Goal: Information Seeking & Learning: Learn about a topic

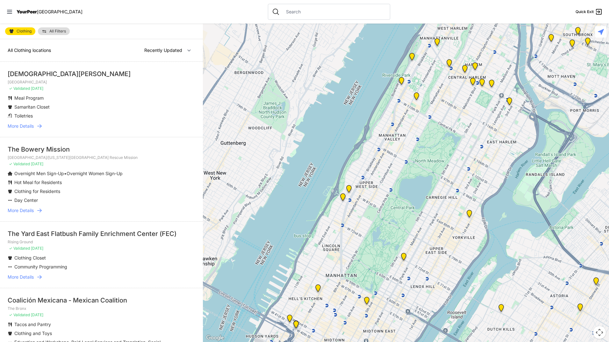
select select "nearby"
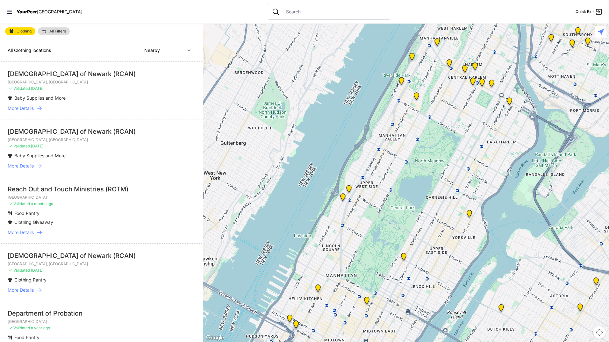
click at [92, 154] on li "Baby Supplies and More" at bounding box center [89, 156] width 162 height 6
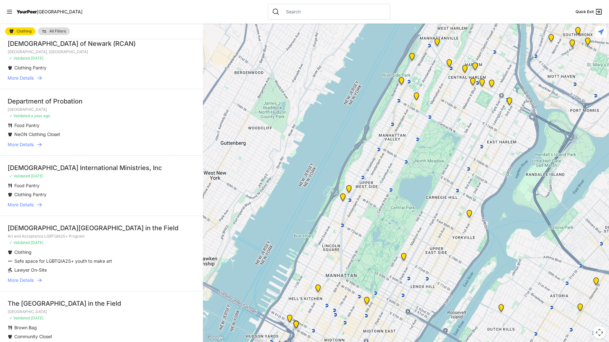
scroll to position [223, 0]
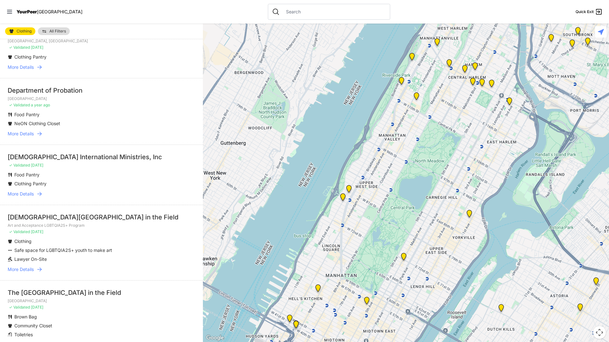
click at [62, 33] on span "All Filters" at bounding box center [57, 31] width 17 height 4
click at [45, 32] on img at bounding box center [44, 31] width 5 height 5
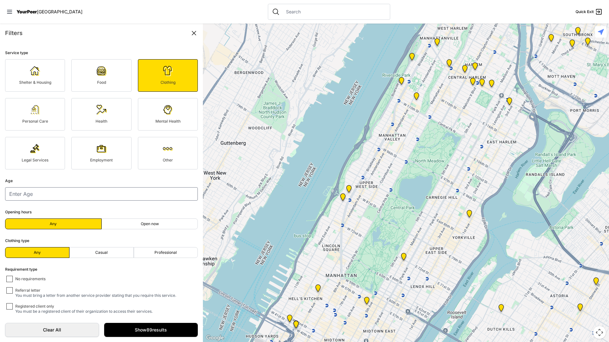
scroll to position [3, 0]
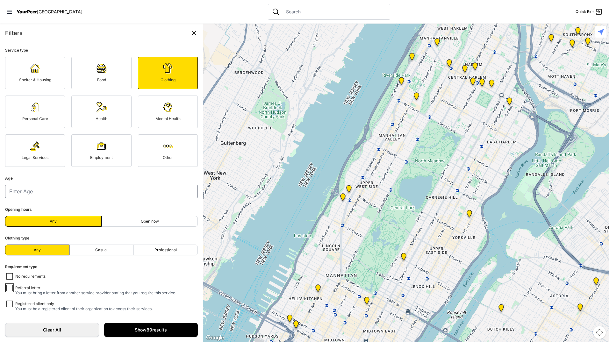
click at [12, 288] on input "Referral letter You must bring a letter from another service provider stating t…" at bounding box center [9, 288] width 6 height 6
checkbox input "true"
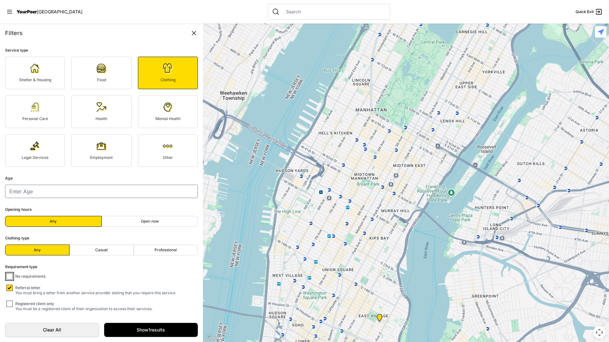
click at [11, 274] on input "No requirements" at bounding box center [9, 276] width 6 height 6
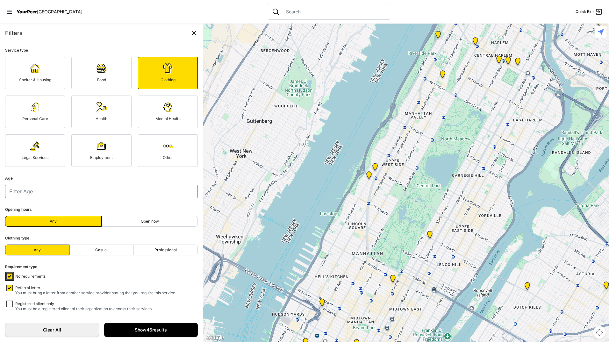
click at [11, 274] on input "No requirements" at bounding box center [9, 276] width 6 height 6
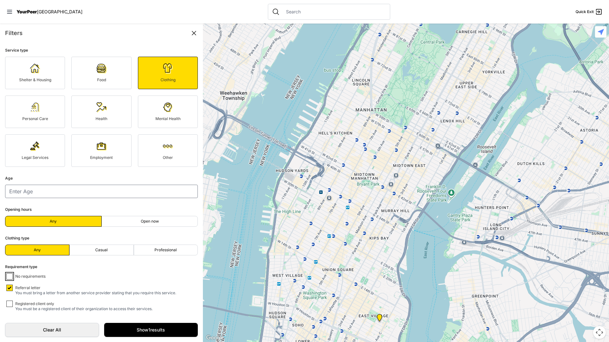
click at [11, 274] on input "No requirements" at bounding box center [9, 276] width 6 height 6
checkbox input "true"
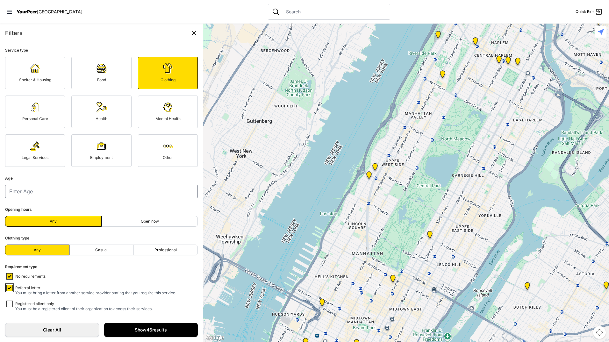
click at [9, 288] on input "Referral letter You must bring a letter from another service provider stating t…" at bounding box center [9, 288] width 6 height 6
checkbox input "true"
click at [142, 336] on link "Show 46 results" at bounding box center [151, 330] width 94 height 14
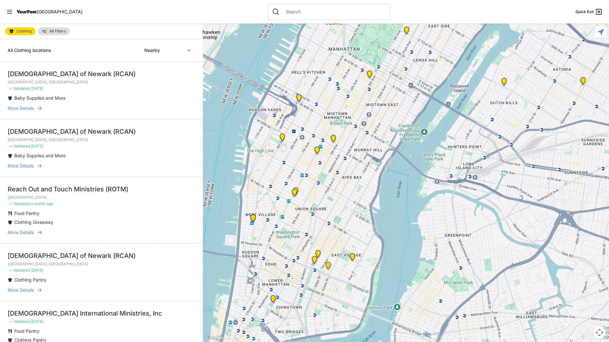
drag, startPoint x: 492, startPoint y: 230, endPoint x: 472, endPoint y: 21, distance: 210.1
click at [470, 21] on div "Close panel YourPeer [GEOGRAPHIC_DATA] Quick Exit Single Adult Families Soup Ki…" at bounding box center [304, 171] width 609 height 342
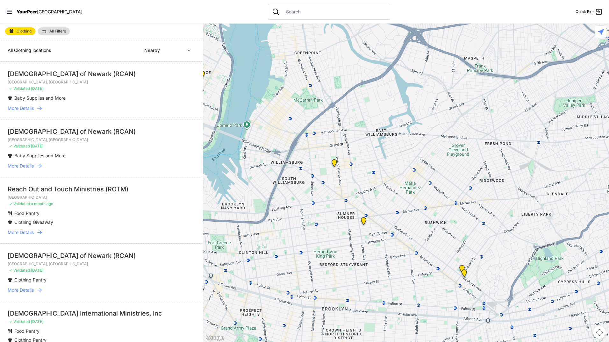
drag, startPoint x: 527, startPoint y: 231, endPoint x: 372, endPoint y: 49, distance: 239.2
click at [372, 49] on div at bounding box center [406, 183] width 406 height 318
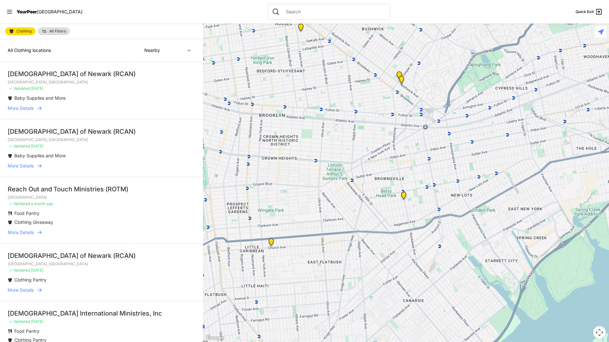
drag, startPoint x: 463, startPoint y: 202, endPoint x: 401, endPoint y: 7, distance: 204.6
click at [401, 7] on div "Close panel YourPeer [GEOGRAPHIC_DATA] Quick Exit Single Adult Families Soup Ki…" at bounding box center [304, 171] width 609 height 342
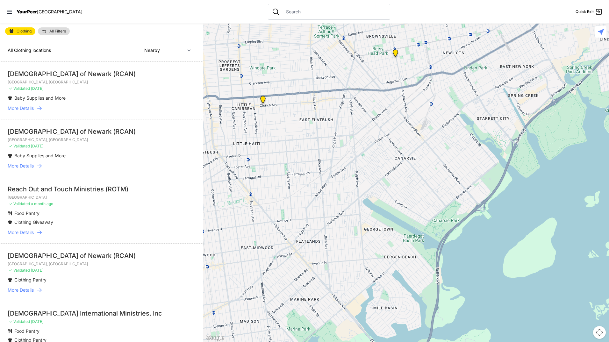
drag, startPoint x: 445, startPoint y: 152, endPoint x: 437, endPoint y: 20, distance: 131.4
click at [437, 20] on div "Close panel YourPeer [GEOGRAPHIC_DATA] Quick Exit Single Adult Families Soup Ki…" at bounding box center [304, 171] width 609 height 342
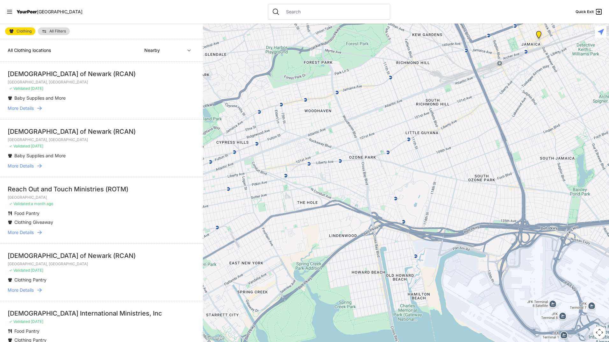
drag, startPoint x: 478, startPoint y: 109, endPoint x: 200, endPoint y: 306, distance: 340.9
click at [204, 309] on div at bounding box center [406, 183] width 406 height 318
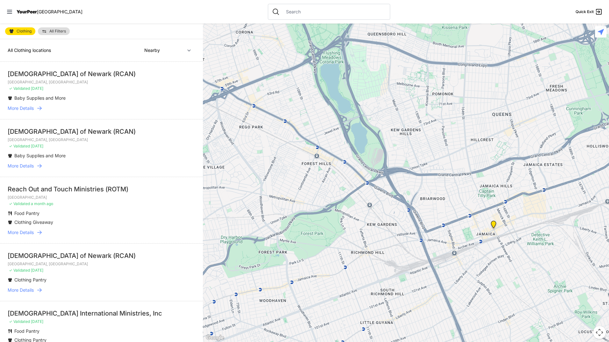
drag, startPoint x: 426, startPoint y: 169, endPoint x: 381, endPoint y: 358, distance: 194.6
click at [381, 342] on html "View map Close panel YourPeer [GEOGRAPHIC_DATA] Quick Exit Single Adult Familie…" at bounding box center [304, 171] width 609 height 342
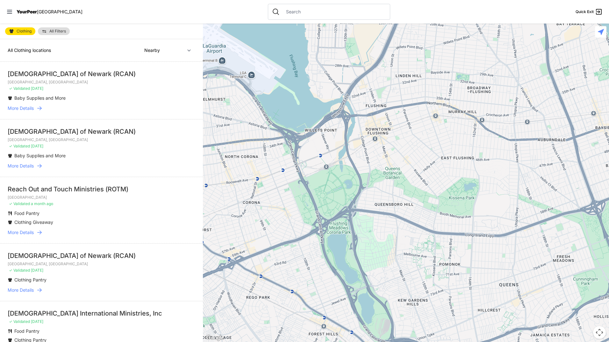
drag, startPoint x: 410, startPoint y: 122, endPoint x: 420, endPoint y: 293, distance: 170.7
click at [420, 293] on div at bounding box center [406, 183] width 406 height 318
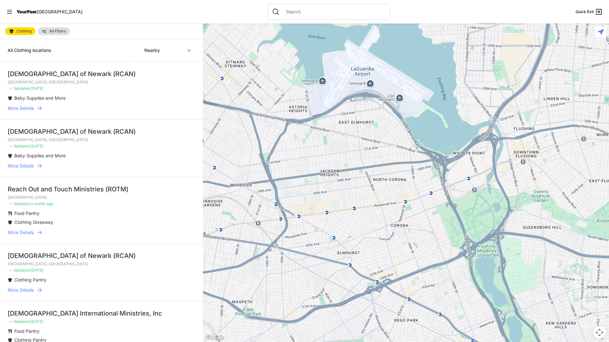
drag, startPoint x: 335, startPoint y: 191, endPoint x: 448, endPoint y: 213, distance: 115.7
click at [457, 212] on div at bounding box center [406, 183] width 406 height 318
click at [27, 33] on span "Clothing" at bounding box center [24, 31] width 15 height 4
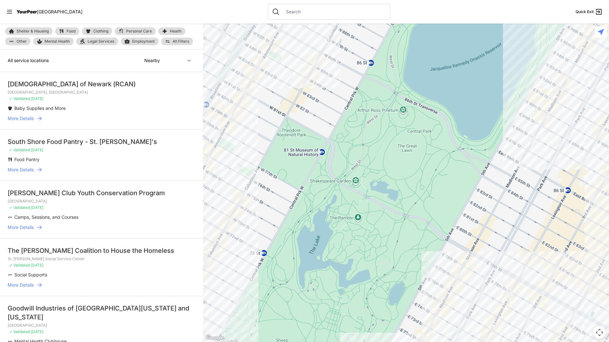
click at [64, 31] on link "Food" at bounding box center [67, 31] width 24 height 8
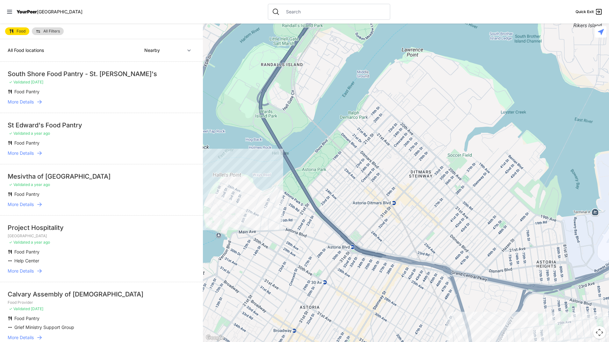
drag, startPoint x: 530, startPoint y: 174, endPoint x: 94, endPoint y: 135, distance: 437.7
click at [94, 135] on main "Food All Filters All Food locations Nearby Recently Updated Most Services South…" at bounding box center [304, 183] width 609 height 318
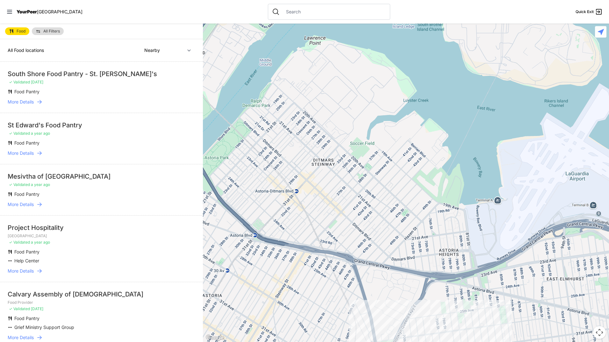
drag, startPoint x: 367, startPoint y: 214, endPoint x: 283, endPoint y: 197, distance: 85.1
click at [275, 200] on div at bounding box center [406, 183] width 406 height 318
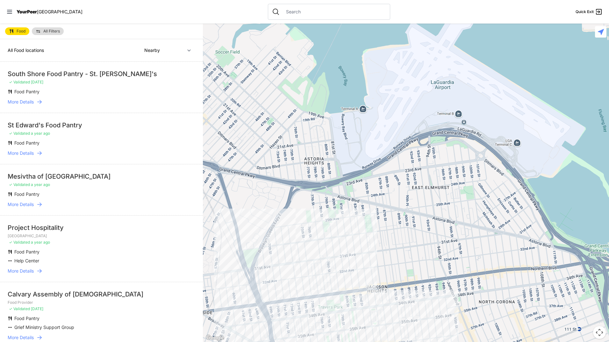
drag, startPoint x: 424, startPoint y: 201, endPoint x: 263, endPoint y: 116, distance: 181.3
click at [263, 116] on div at bounding box center [406, 183] width 406 height 318
click at [333, 218] on div at bounding box center [406, 183] width 406 height 318
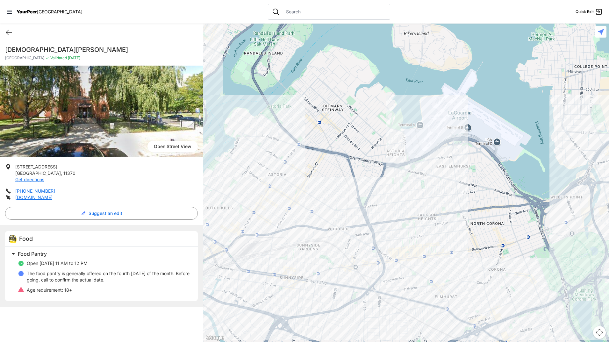
drag, startPoint x: 403, startPoint y: 195, endPoint x: 402, endPoint y: 199, distance: 4.6
click at [402, 199] on div at bounding box center [406, 183] width 406 height 318
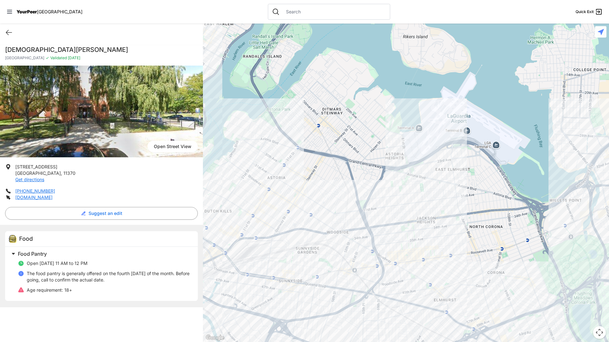
click at [402, 201] on div at bounding box center [406, 183] width 406 height 318
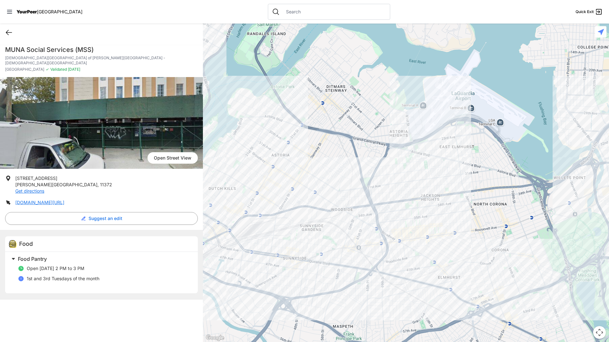
click at [8, 32] on icon at bounding box center [9, 33] width 8 height 8
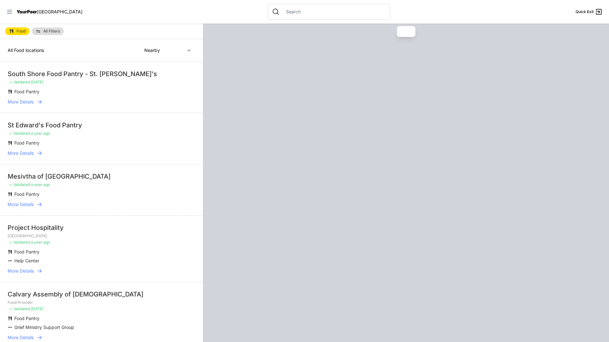
click at [10, 14] on icon at bounding box center [9, 12] width 6 height 6
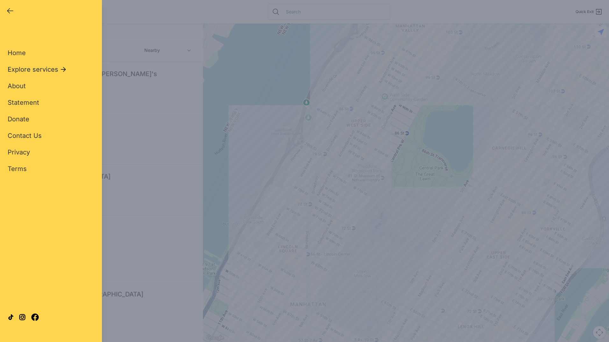
click at [39, 71] on span "Explore services" at bounding box center [33, 69] width 51 height 9
click at [25, 103] on span "Clothing" at bounding box center [20, 102] width 25 height 9
click at [22, 59] on link "Casual" at bounding box center [18, 60] width 21 height 9
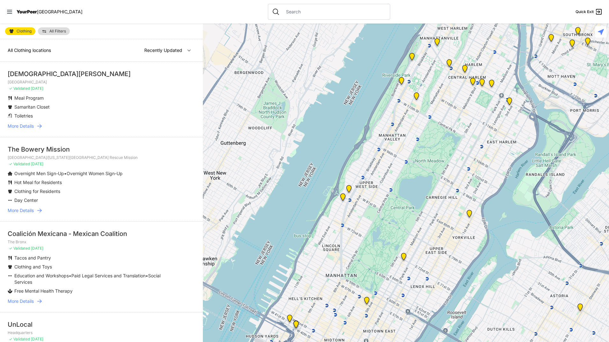
select select "nearby"
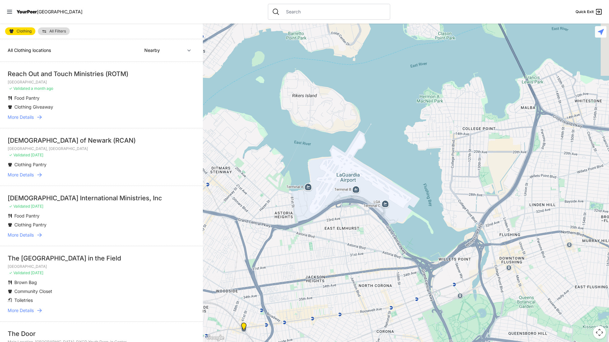
drag, startPoint x: 502, startPoint y: 198, endPoint x: 109, endPoint y: 137, distance: 398.3
click at [109, 138] on main "Clothing All Filters All Clothing locations Nearby Recently Updated Most Servic…" at bounding box center [304, 183] width 609 height 318
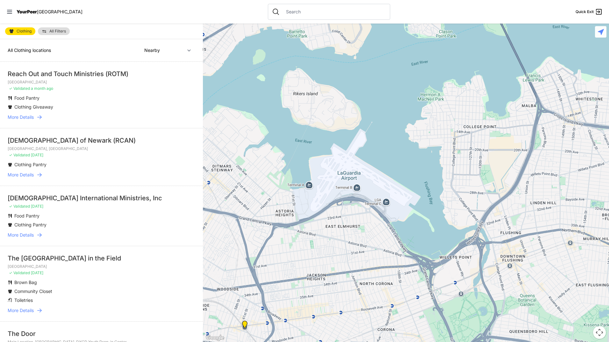
drag, startPoint x: 127, startPoint y: 133, endPoint x: 15, endPoint y: 76, distance: 125.6
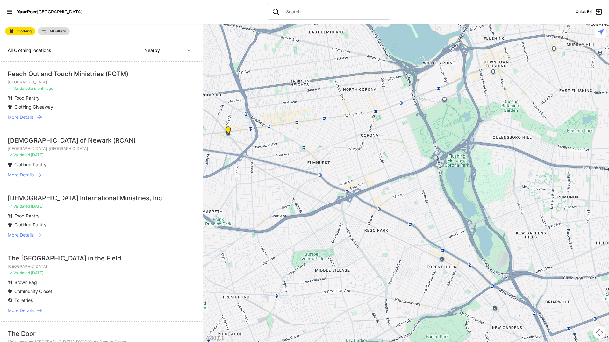
drag, startPoint x: 534, startPoint y: 250, endPoint x: 517, endPoint y: 55, distance: 195.6
click at [517, 55] on div at bounding box center [406, 183] width 406 height 318
click at [227, 128] on img "Woodside Youth Drop-in Center" at bounding box center [228, 131] width 8 height 10
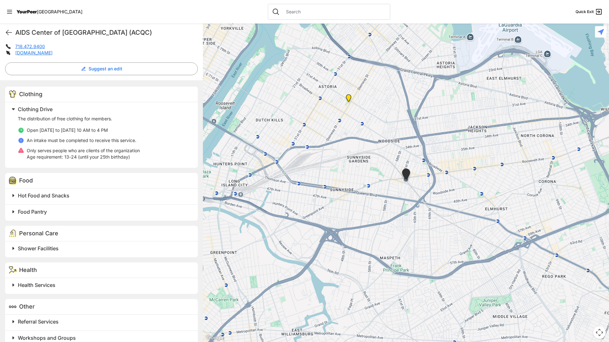
scroll to position [162, 0]
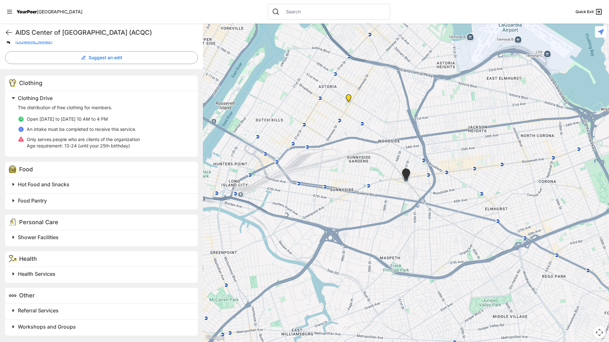
click at [24, 201] on span "Food Pantry" at bounding box center [32, 200] width 29 height 6
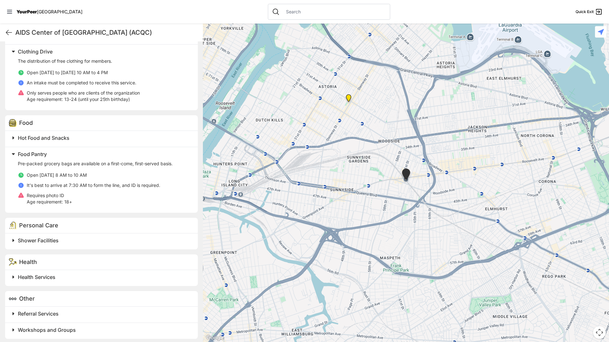
scroll to position [212, 0]
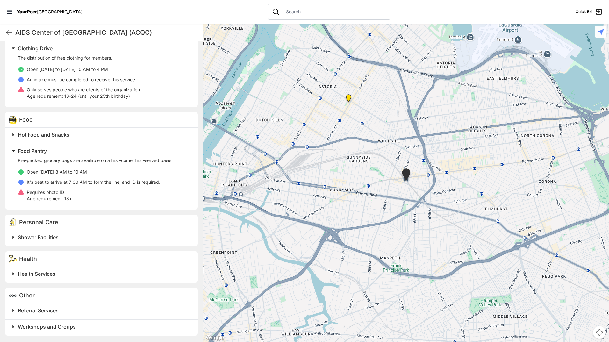
click at [20, 329] on span "Workshops and Groups" at bounding box center [47, 327] width 58 height 6
